Goal: Task Accomplishment & Management: Manage account settings

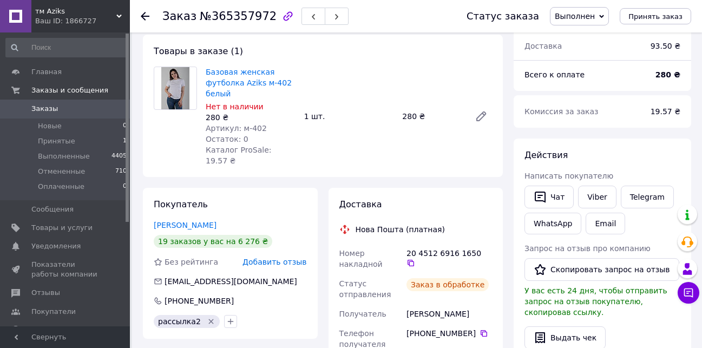
scroll to position [39, 0]
click at [76, 229] on span "Товары и услуги" at bounding box center [61, 228] width 61 height 10
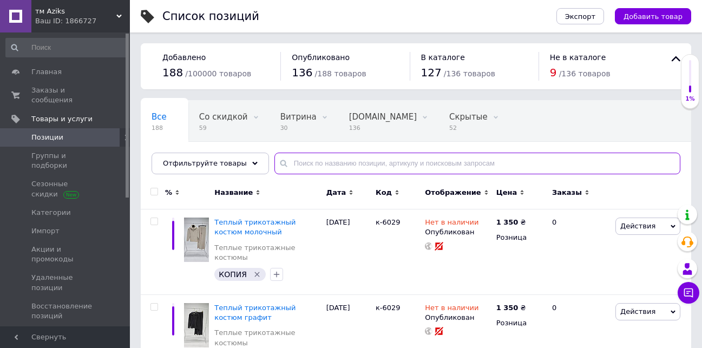
click at [294, 161] on input "text" at bounding box center [477, 164] width 406 height 22
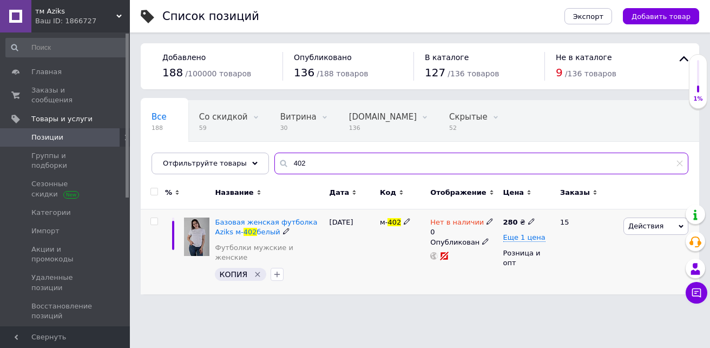
type input "402"
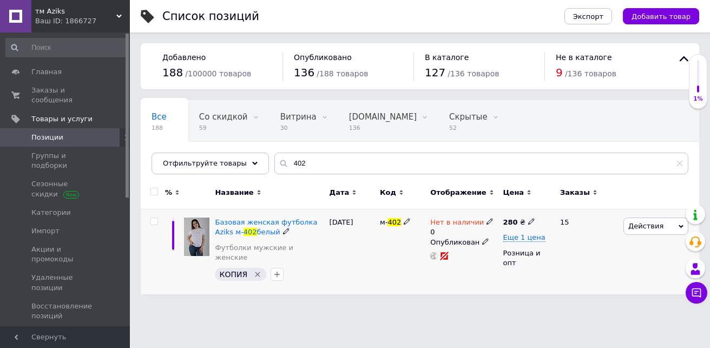
click at [454, 221] on span "Нет в наличии" at bounding box center [457, 223] width 54 height 11
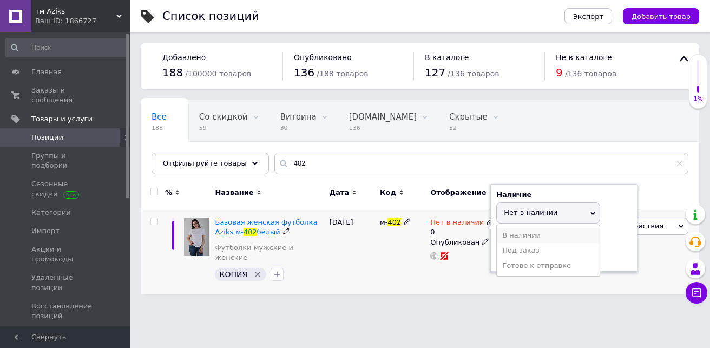
click at [523, 237] on li "В наличии" at bounding box center [548, 235] width 103 height 15
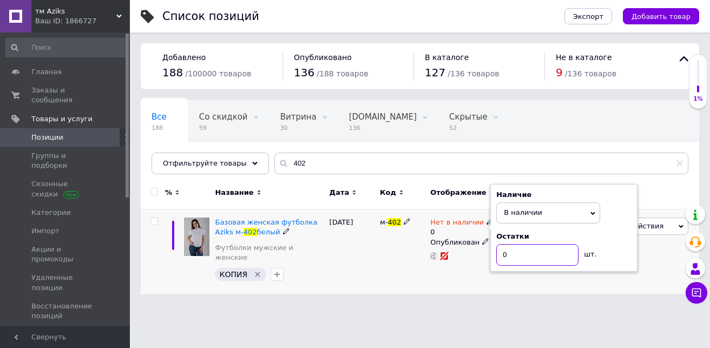
click at [517, 253] on input "0" at bounding box center [537, 255] width 82 height 22
type input "1"
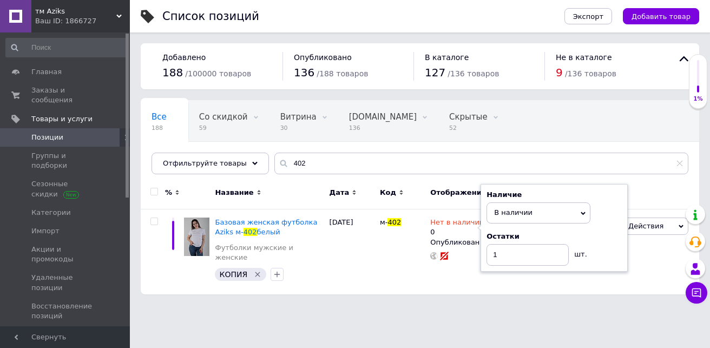
click at [459, 301] on html "тм [PERSON_NAME] ID: 1866727 Сайт тм [PERSON_NAME] покупателя Проверить состоян…" at bounding box center [355, 152] width 710 height 305
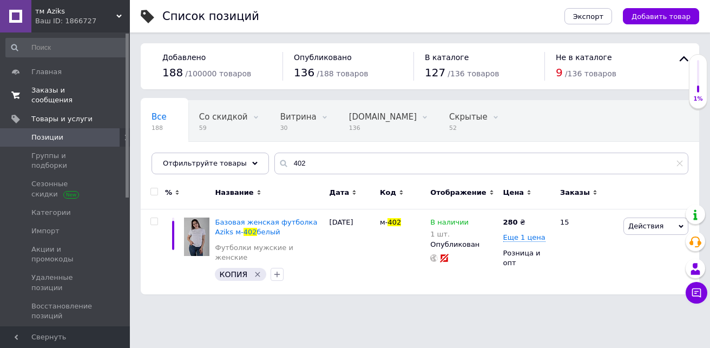
click at [45, 90] on span "Заказы и сообщения" at bounding box center [65, 94] width 69 height 19
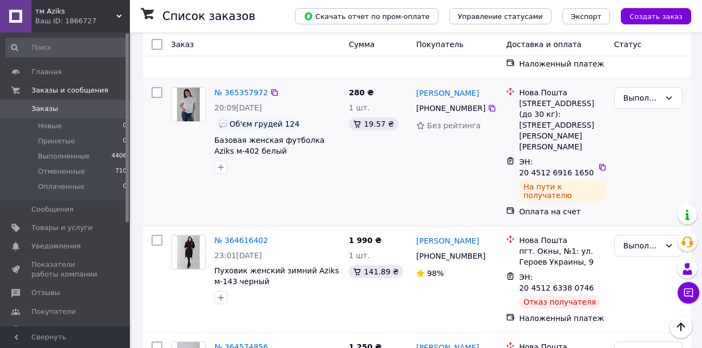
scroll to position [379, 0]
